Goal: Task Accomplishment & Management: Complete application form

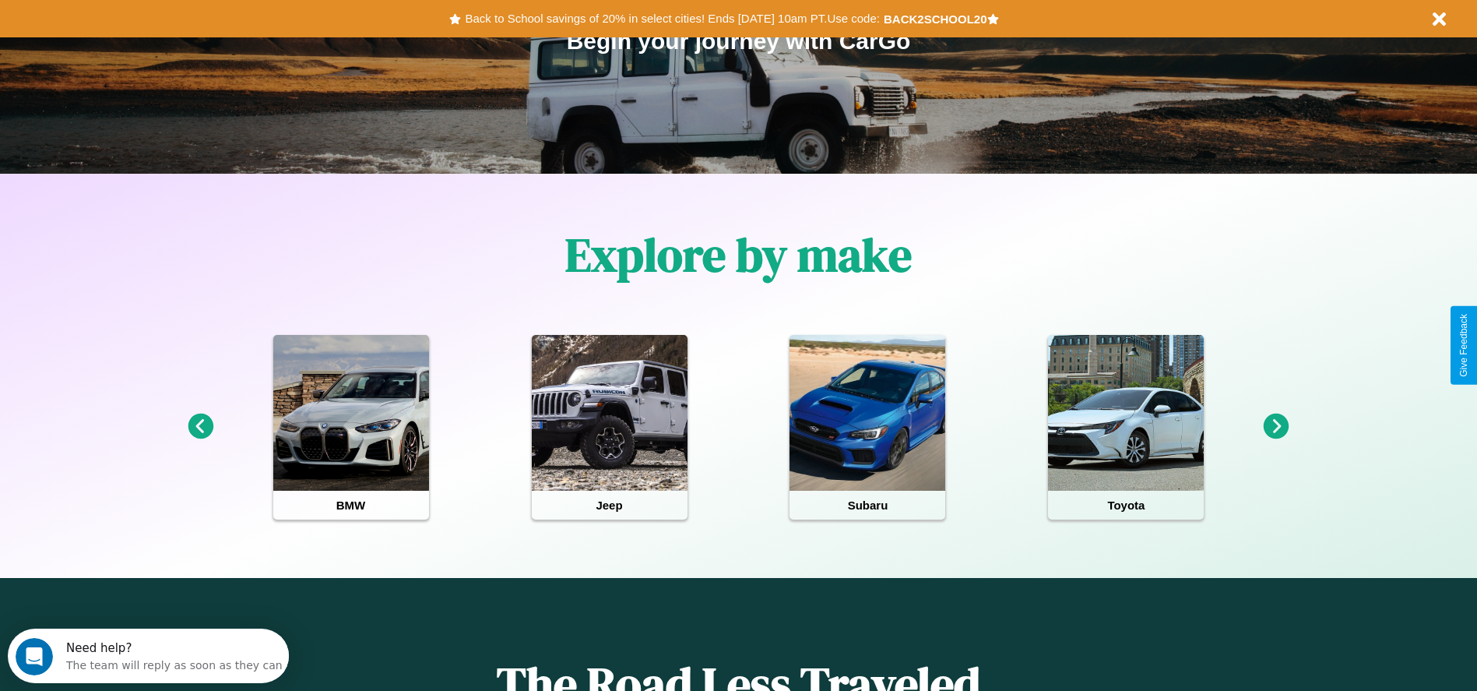
scroll to position [323, 0]
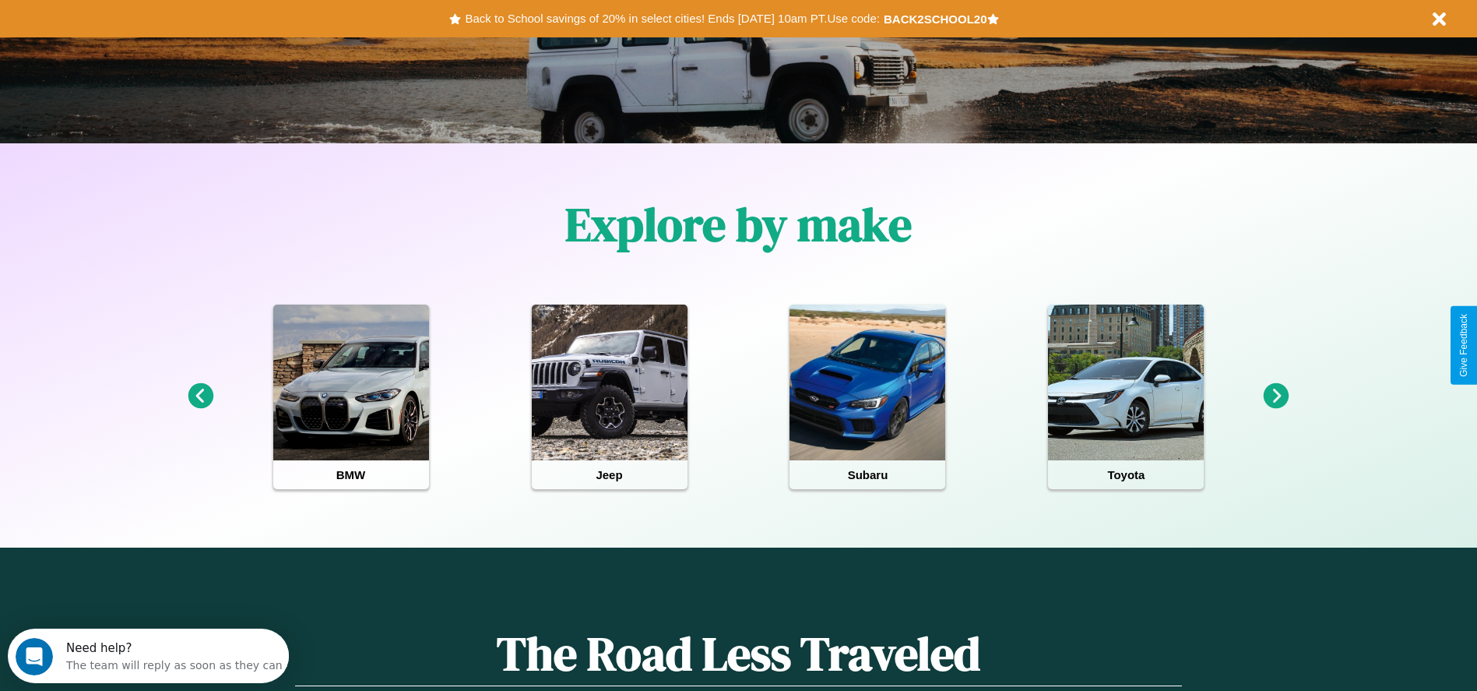
click at [1276, 396] on icon at bounding box center [1276, 396] width 26 height 26
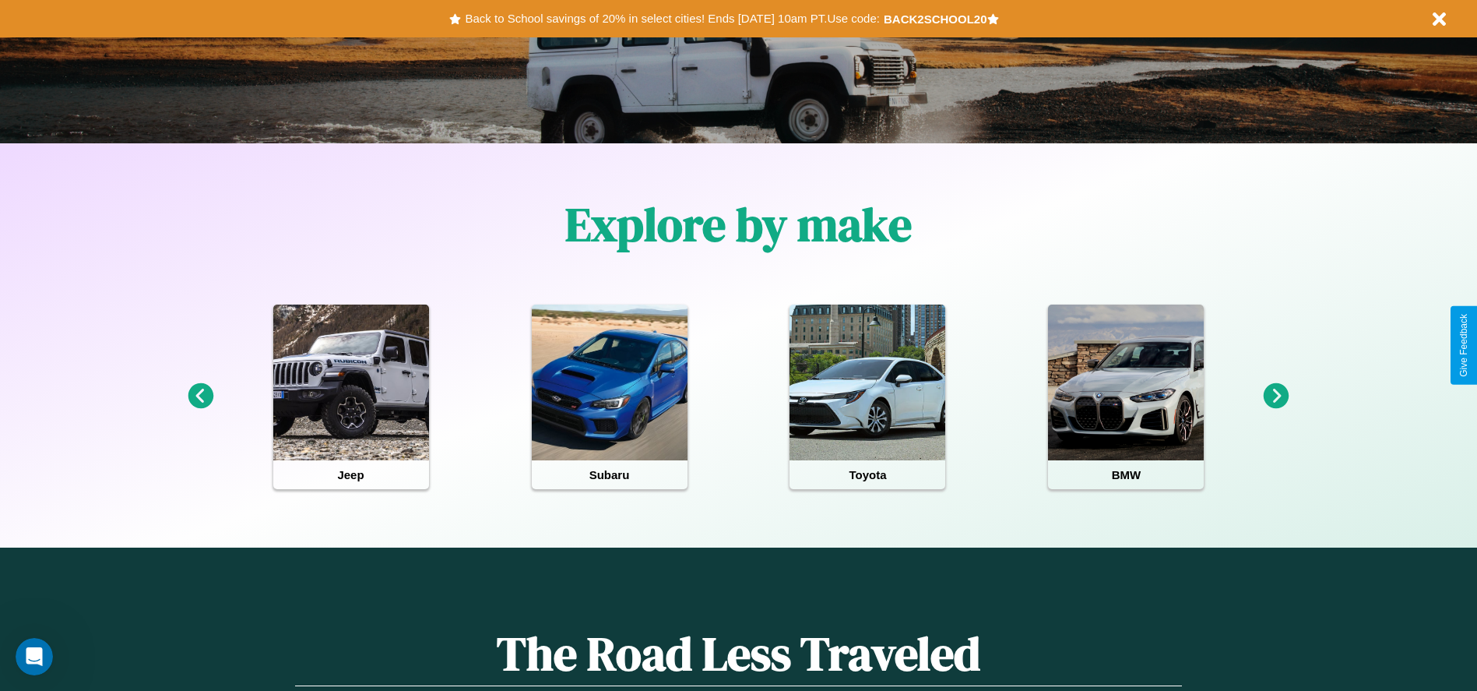
click at [200, 396] on icon at bounding box center [201, 396] width 26 height 26
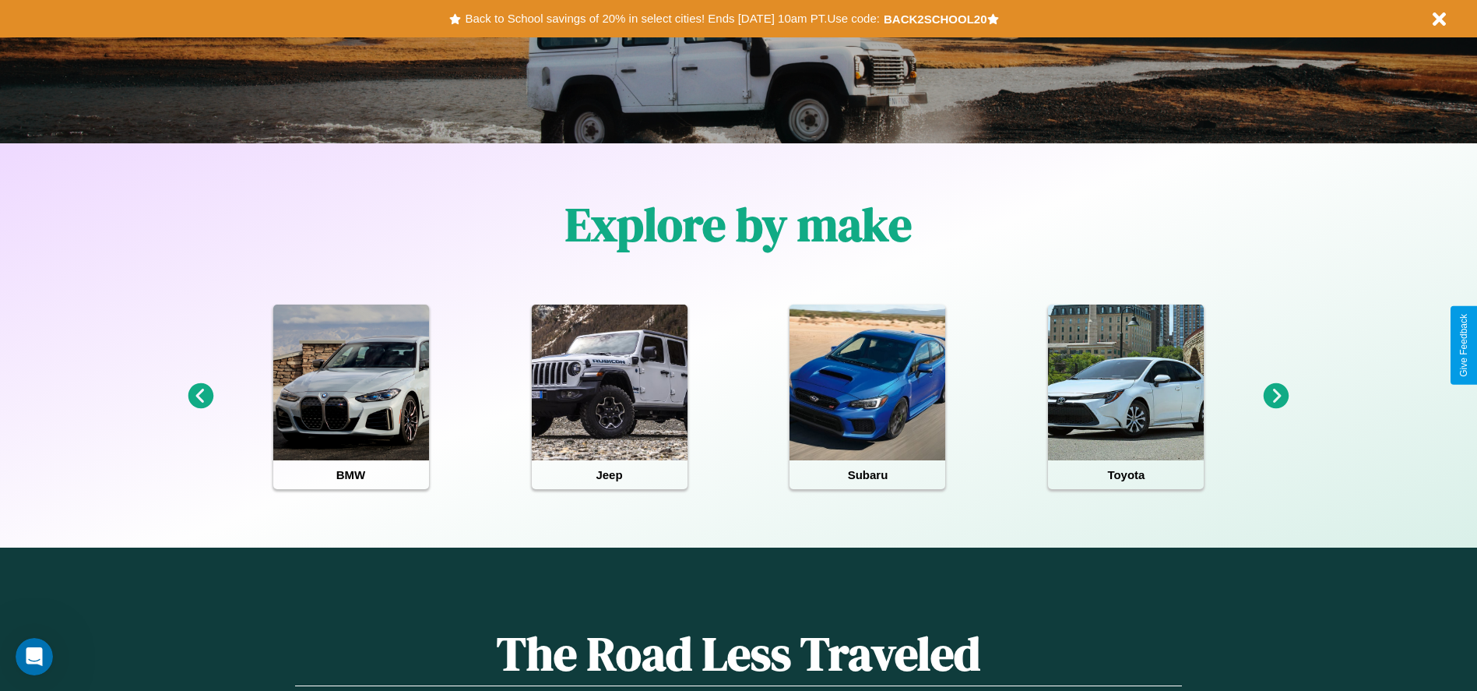
click at [1276, 396] on icon at bounding box center [1276, 396] width 26 height 26
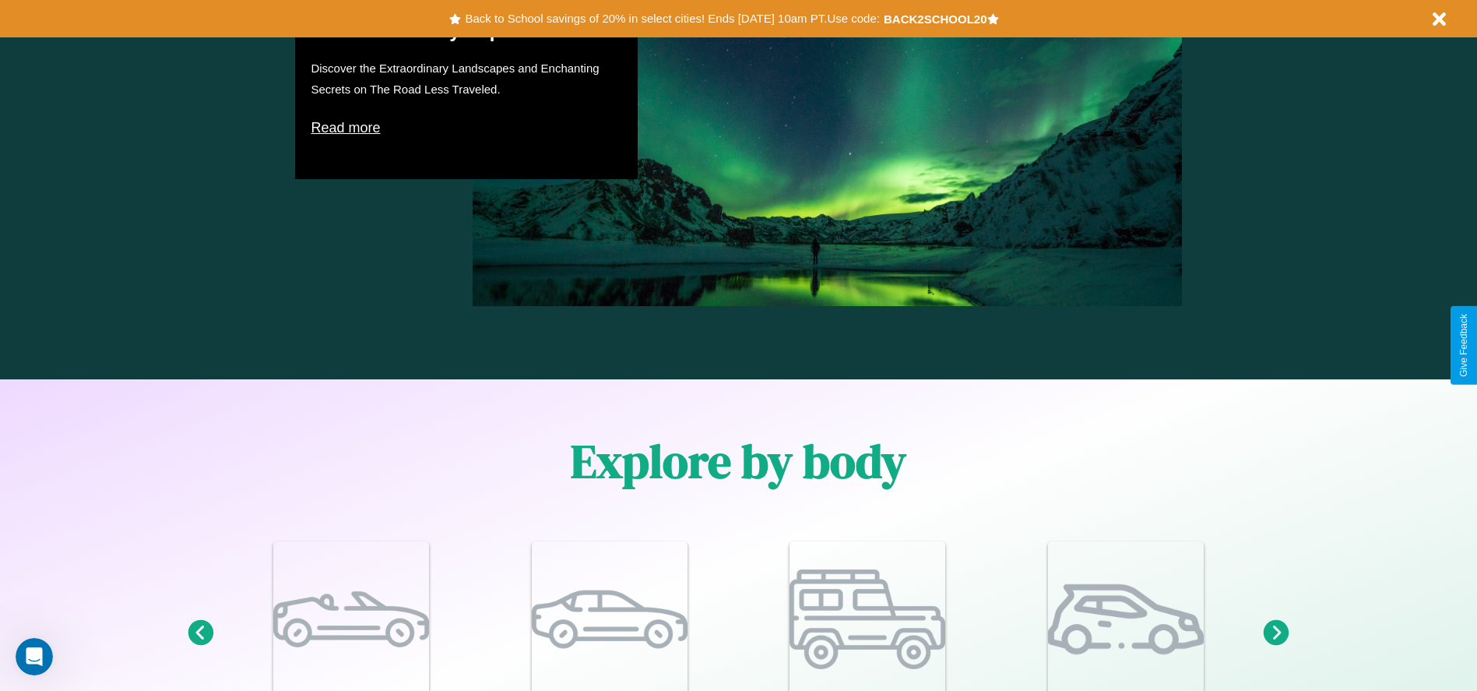
scroll to position [1697, 0]
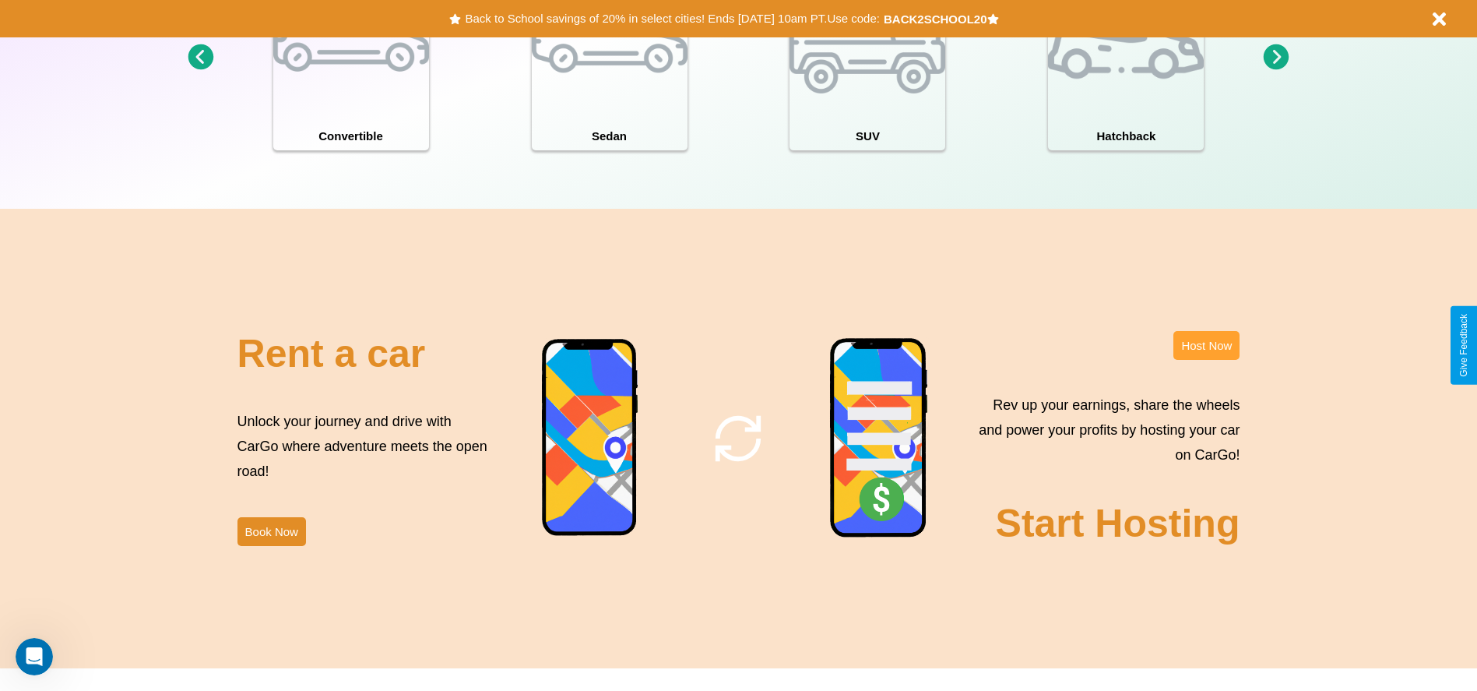
click at [1206, 345] on button "Host Now" at bounding box center [1206, 345] width 66 height 29
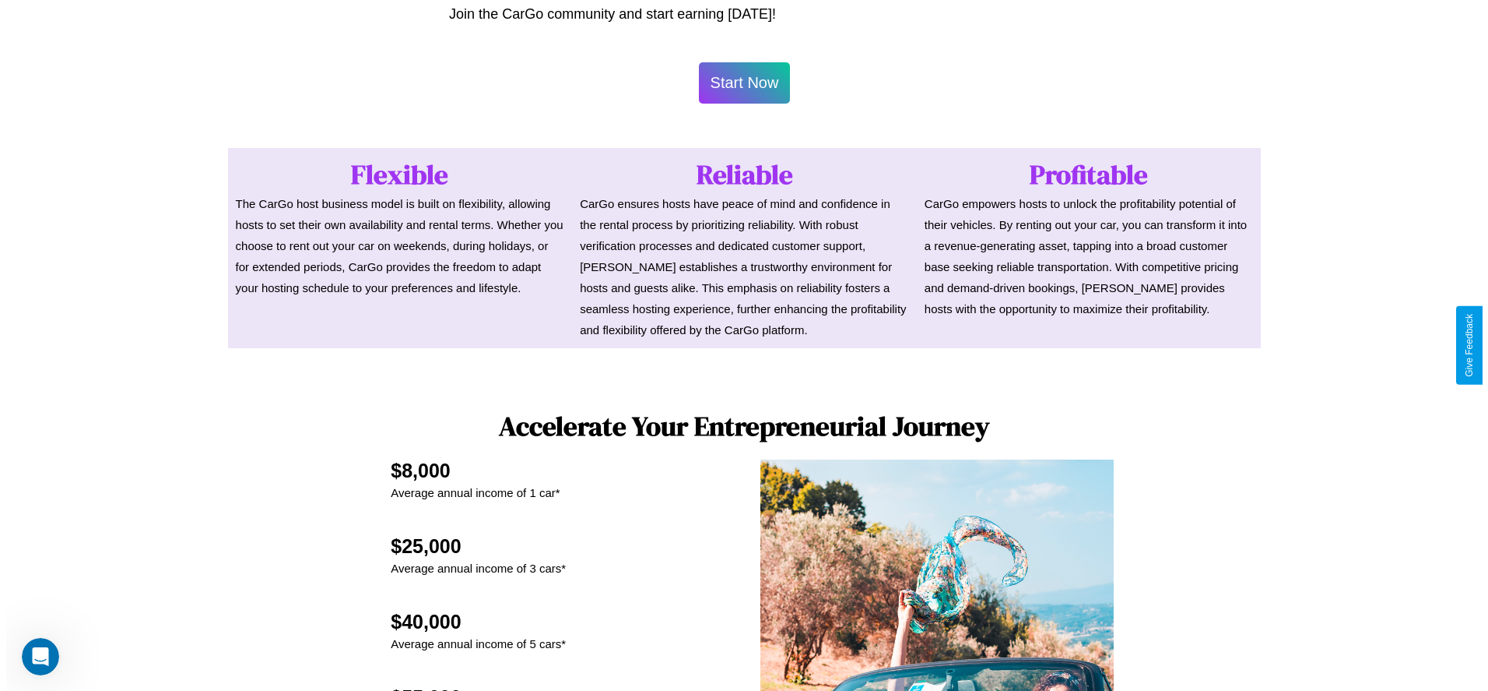
scroll to position [1529, 0]
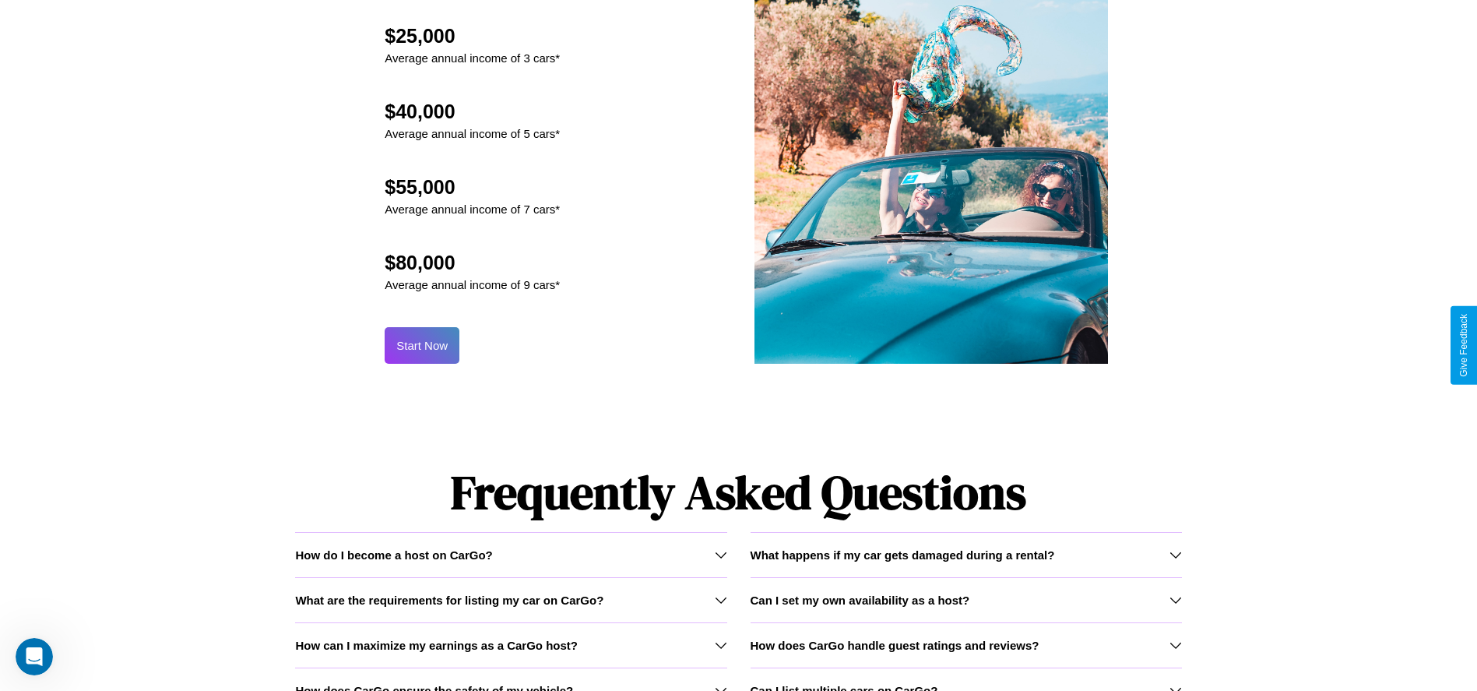
click at [422, 345] on button "Start Now" at bounding box center [422, 345] width 75 height 37
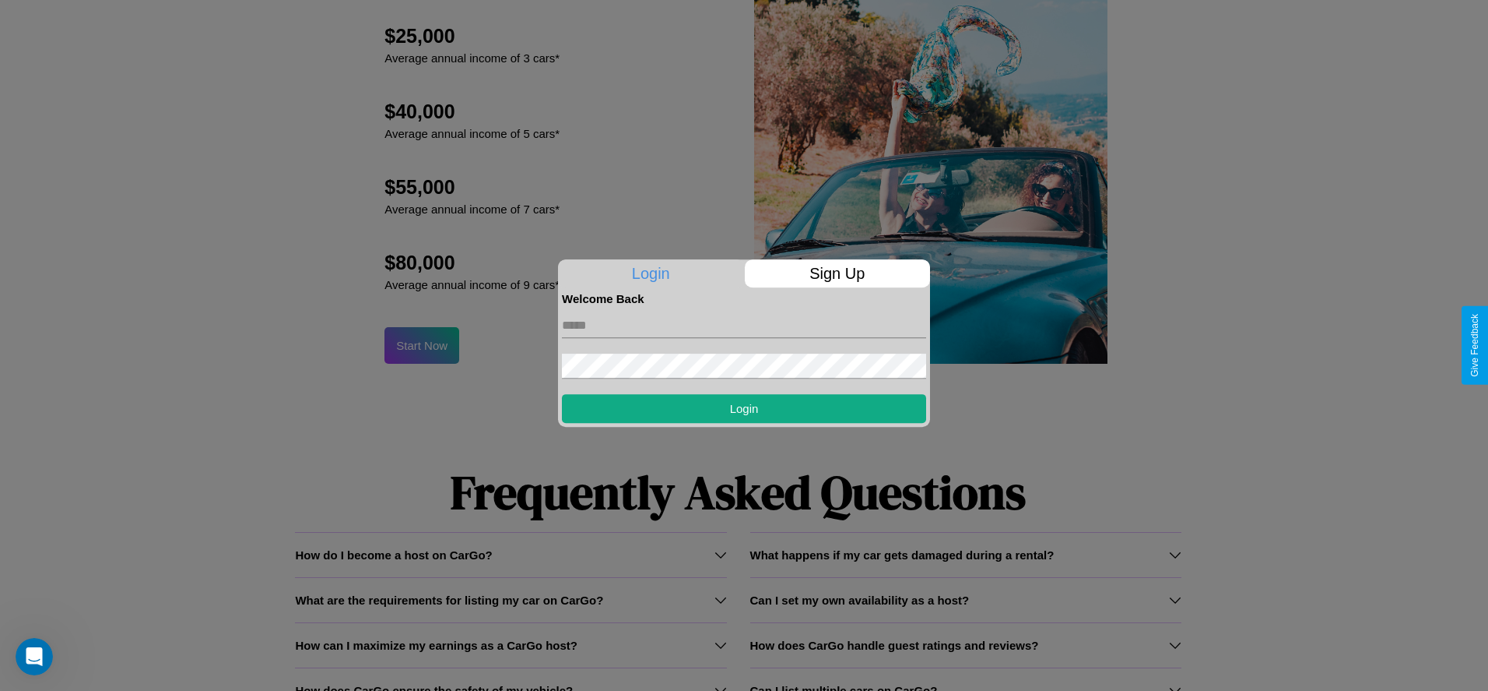
click at [837, 273] on p "Sign Up" at bounding box center [838, 273] width 186 height 28
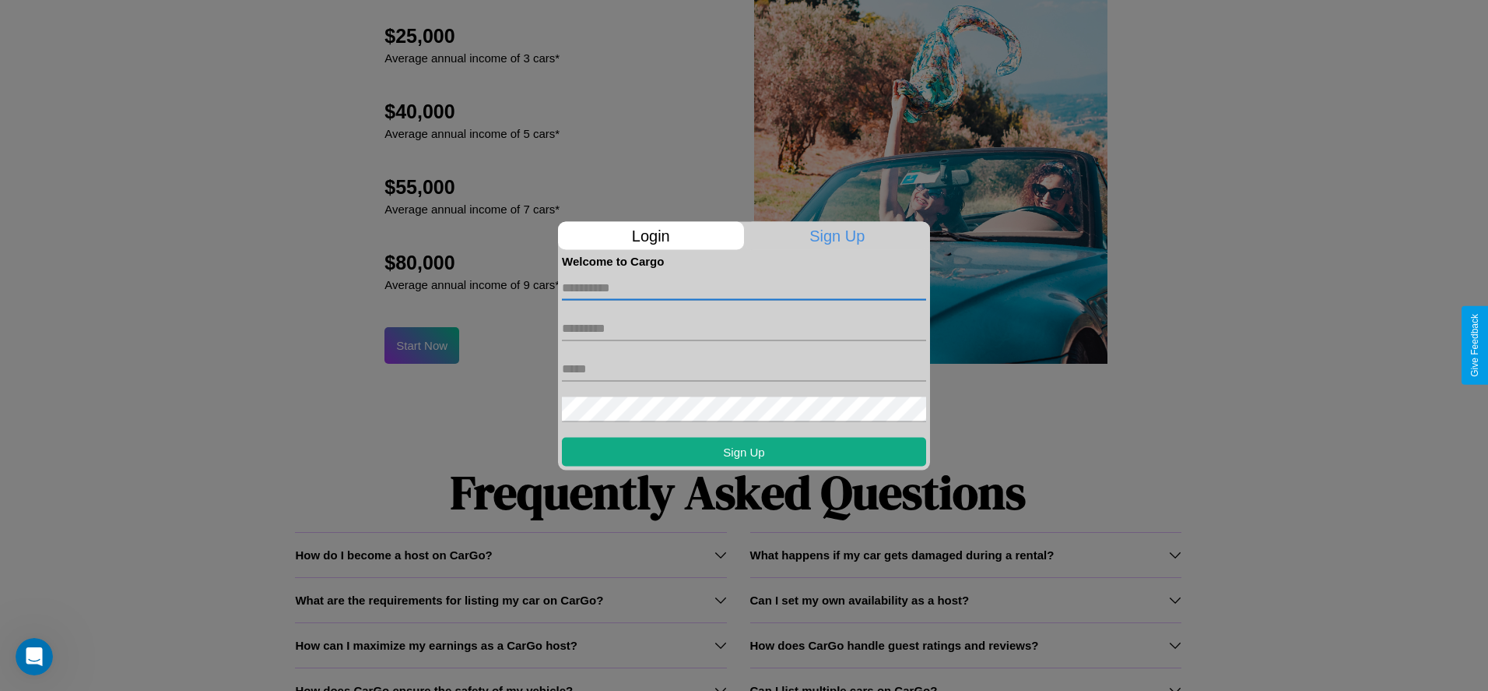
click at [744, 287] on input "text" at bounding box center [744, 287] width 364 height 25
type input "*****"
click at [744, 328] on input "text" at bounding box center [744, 327] width 364 height 25
type input "********"
click at [744, 368] on input "text" at bounding box center [744, 368] width 364 height 25
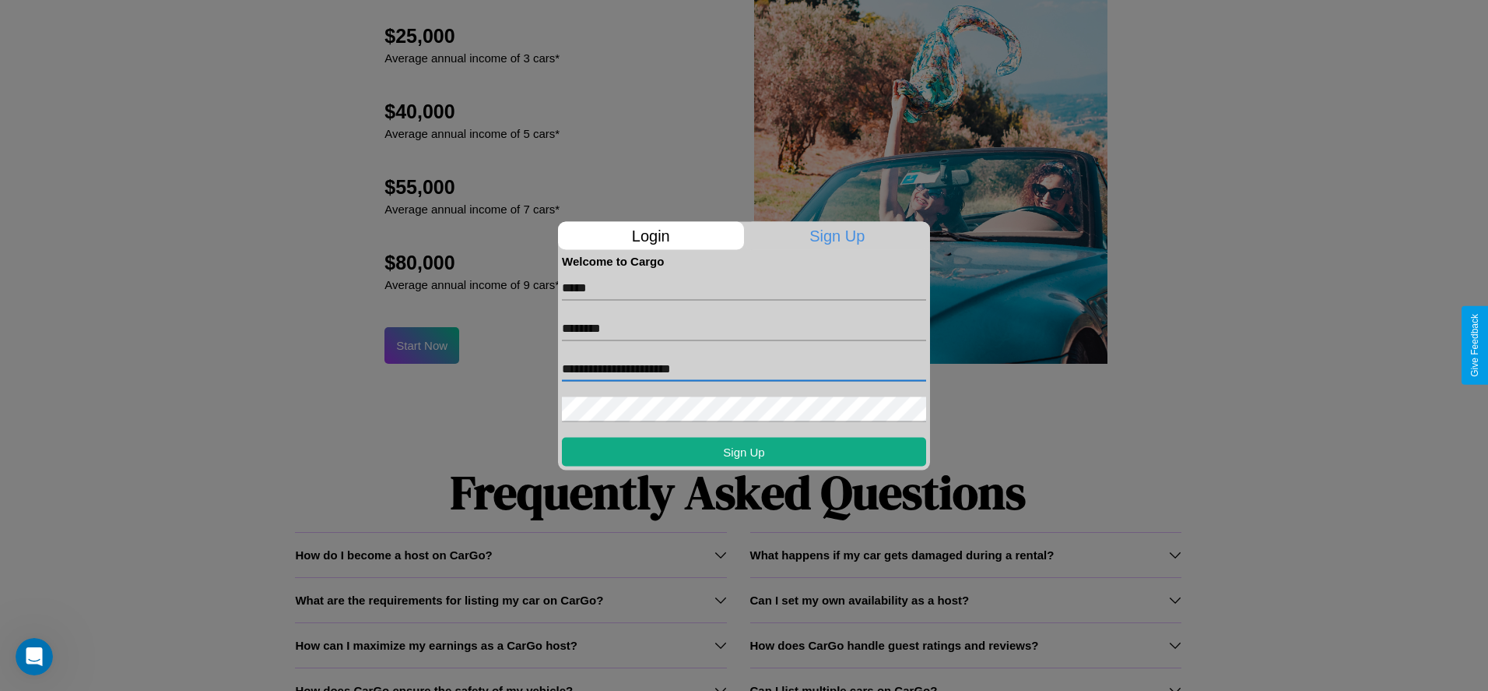
type input "**********"
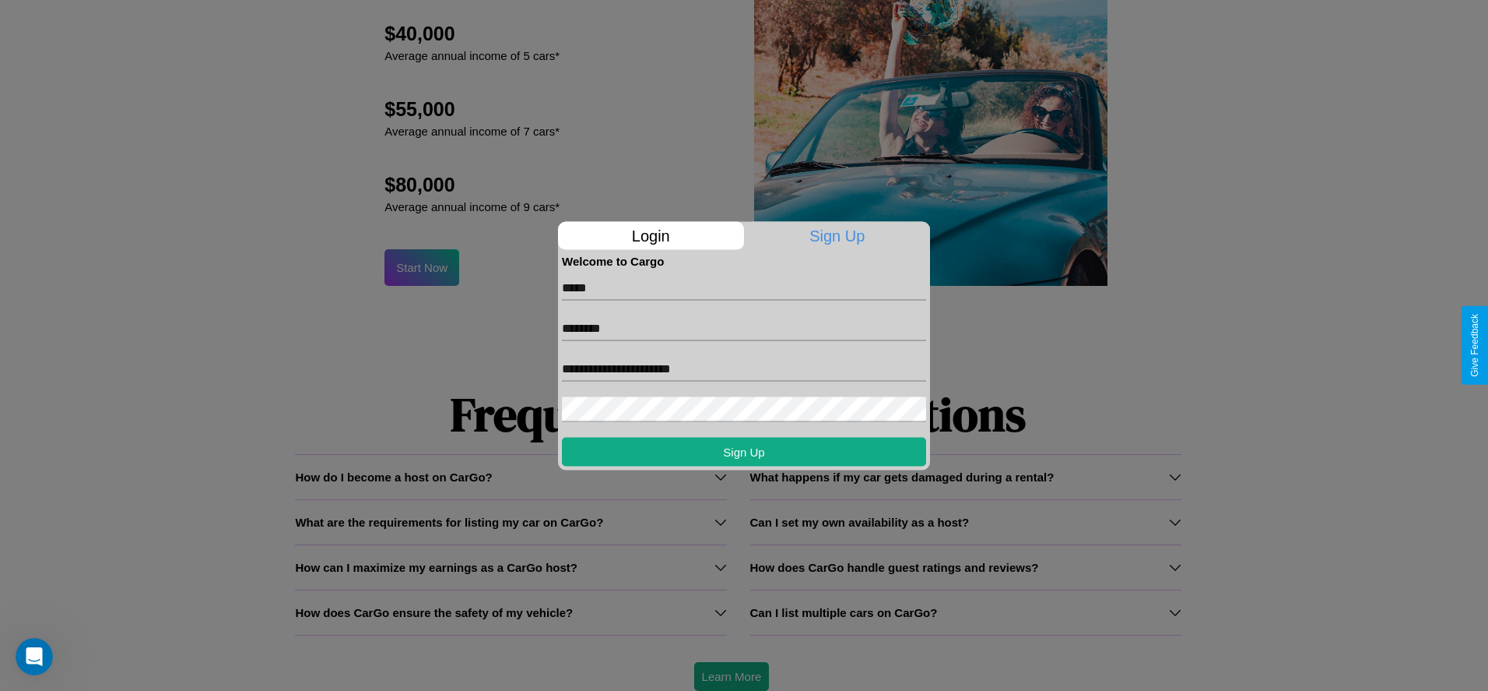
click at [731, 676] on div at bounding box center [744, 345] width 1488 height 691
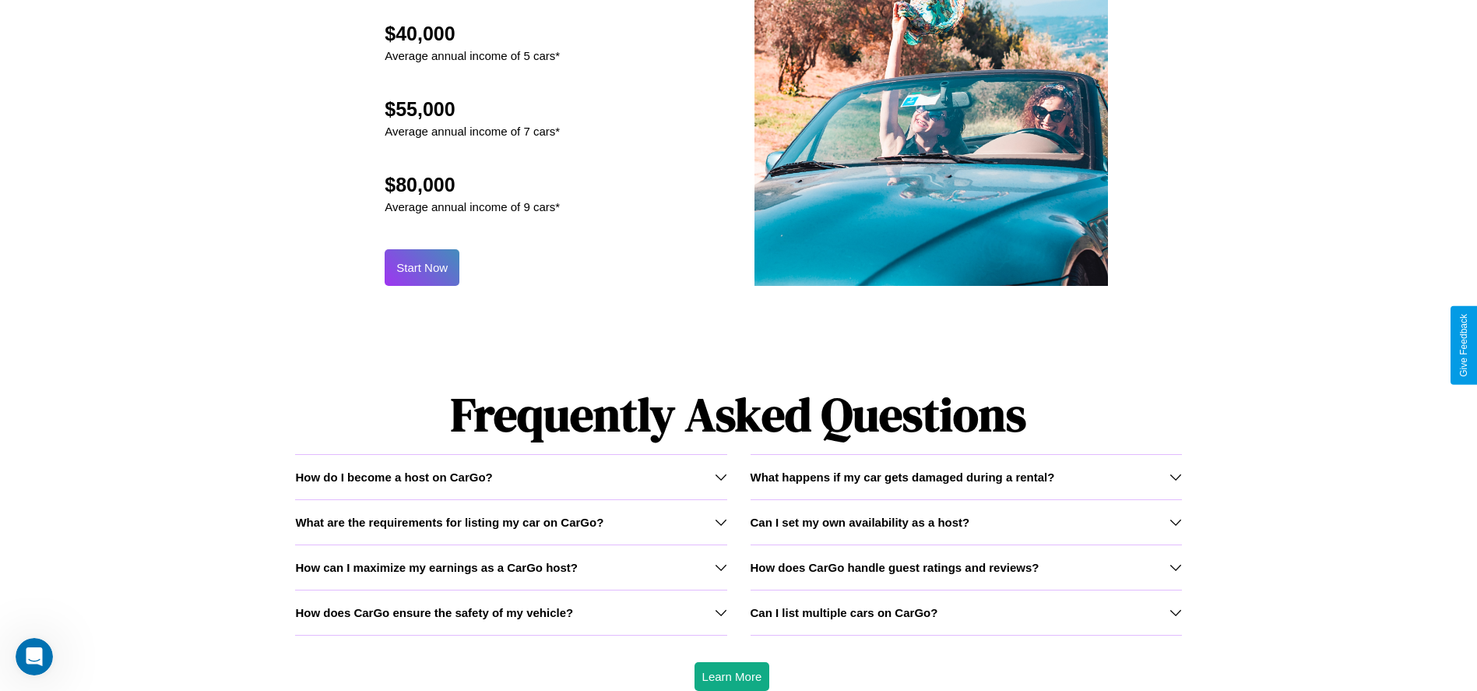
click at [422, 267] on button "Start Now" at bounding box center [422, 267] width 75 height 37
